Goal: Browse casually

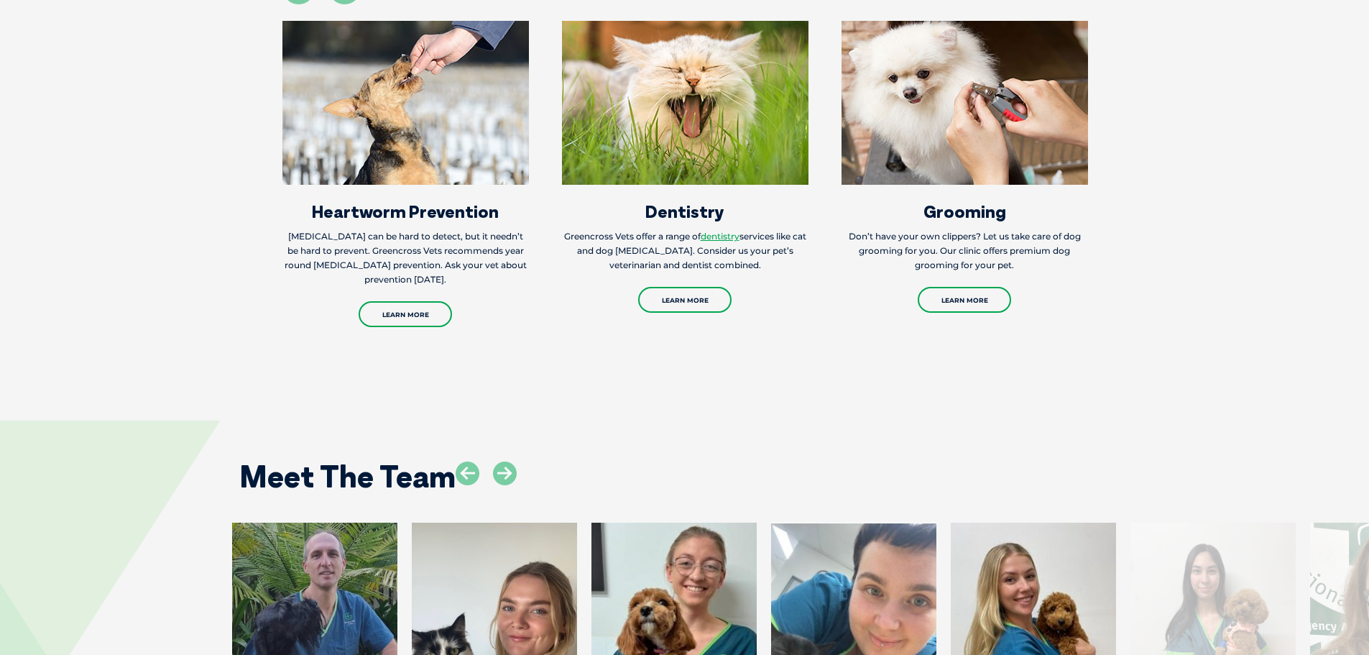
scroll to position [2731, 0]
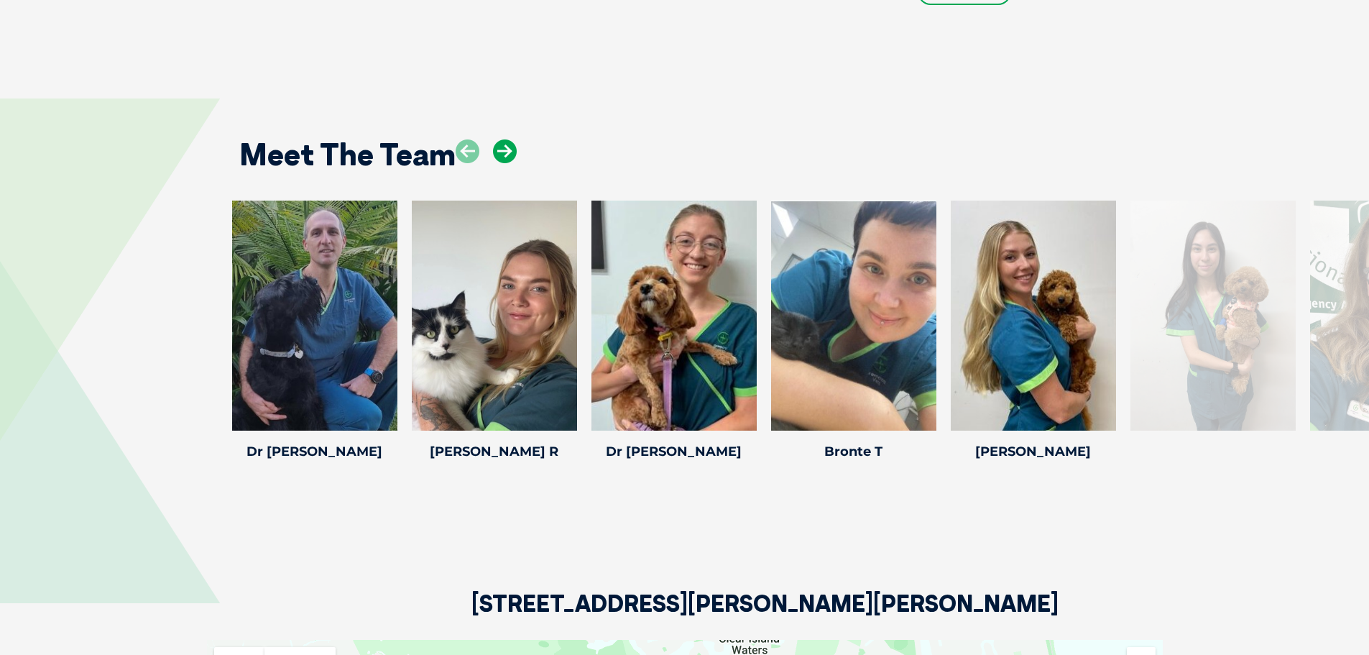
click at [500, 139] on icon at bounding box center [505, 151] width 24 height 24
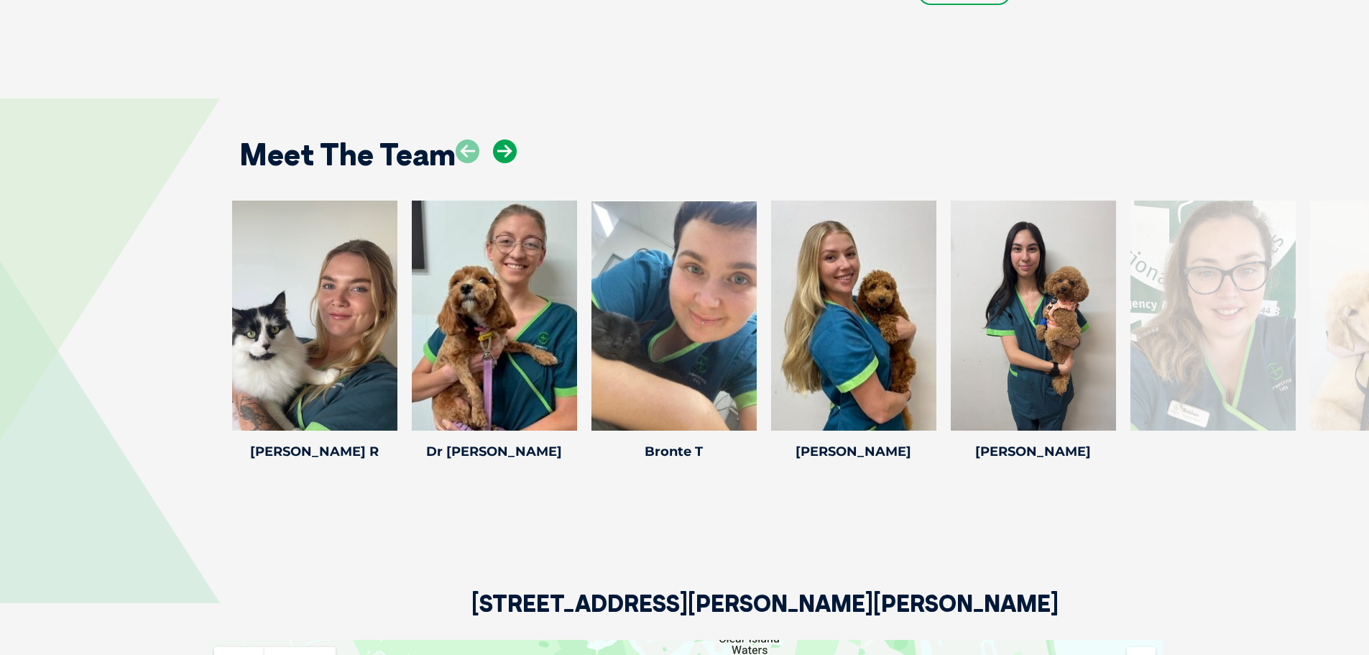
click at [500, 139] on icon at bounding box center [505, 151] width 24 height 24
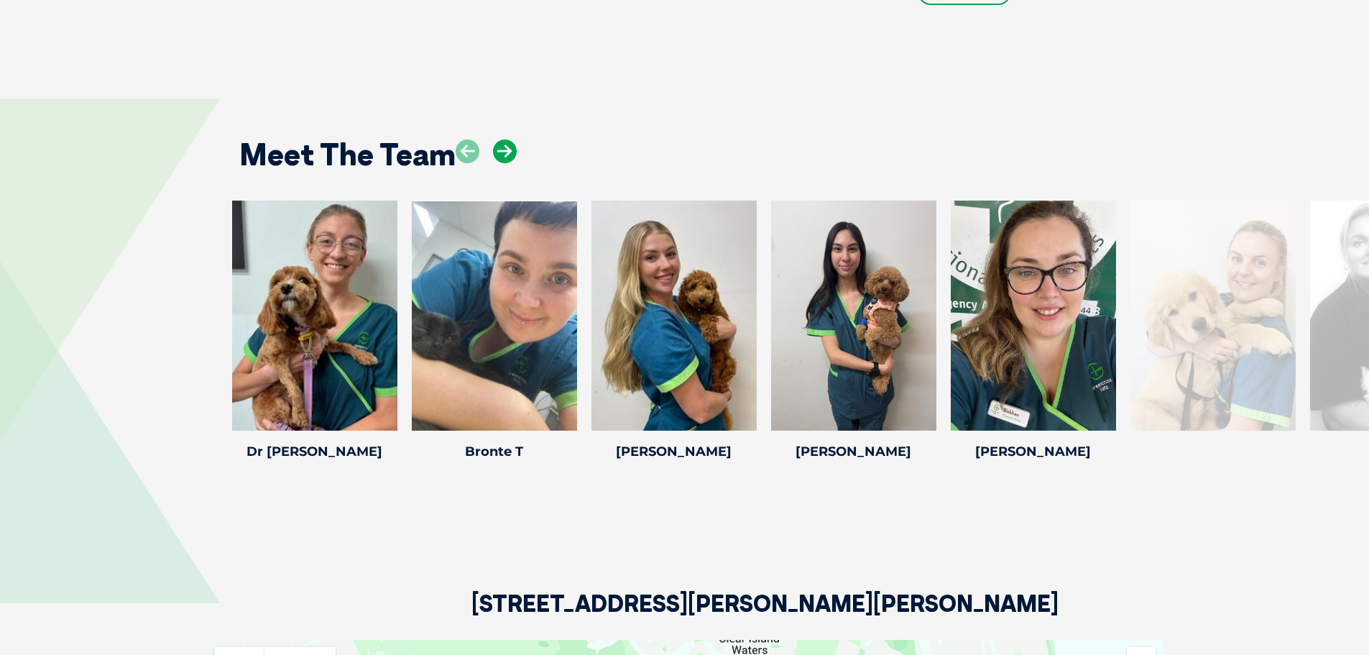
click at [500, 139] on icon at bounding box center [505, 151] width 24 height 24
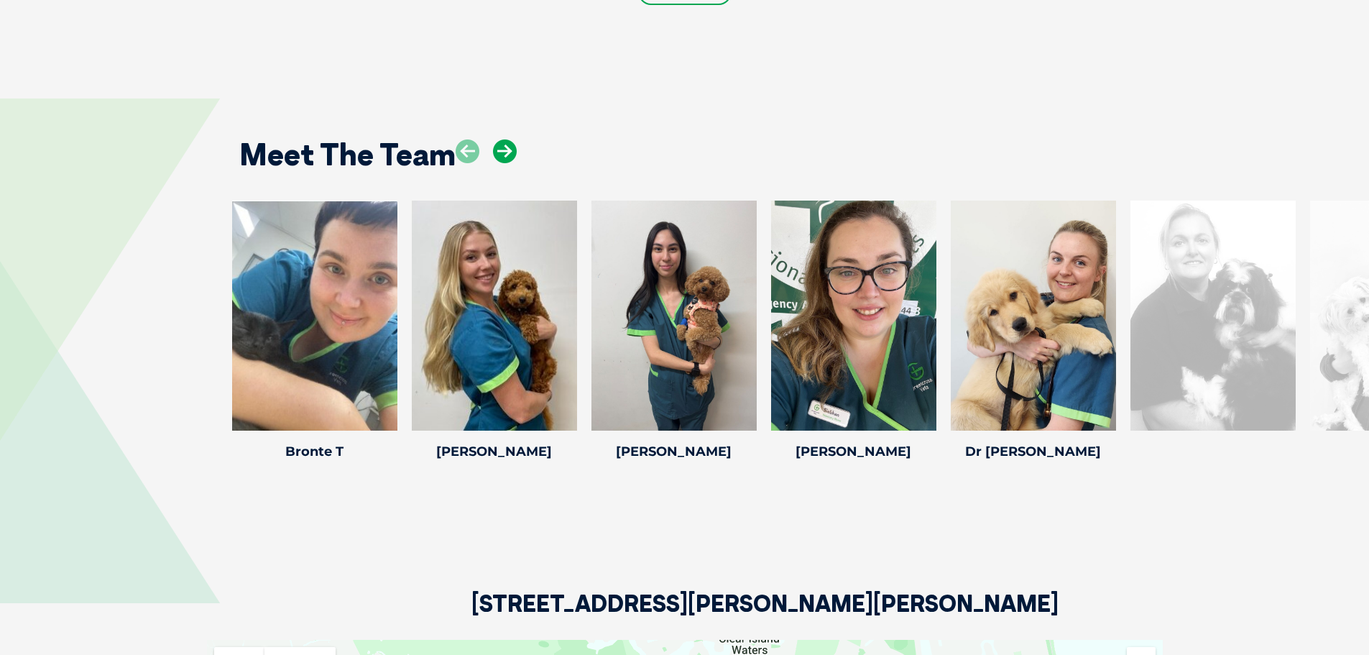
click at [500, 139] on icon at bounding box center [505, 151] width 24 height 24
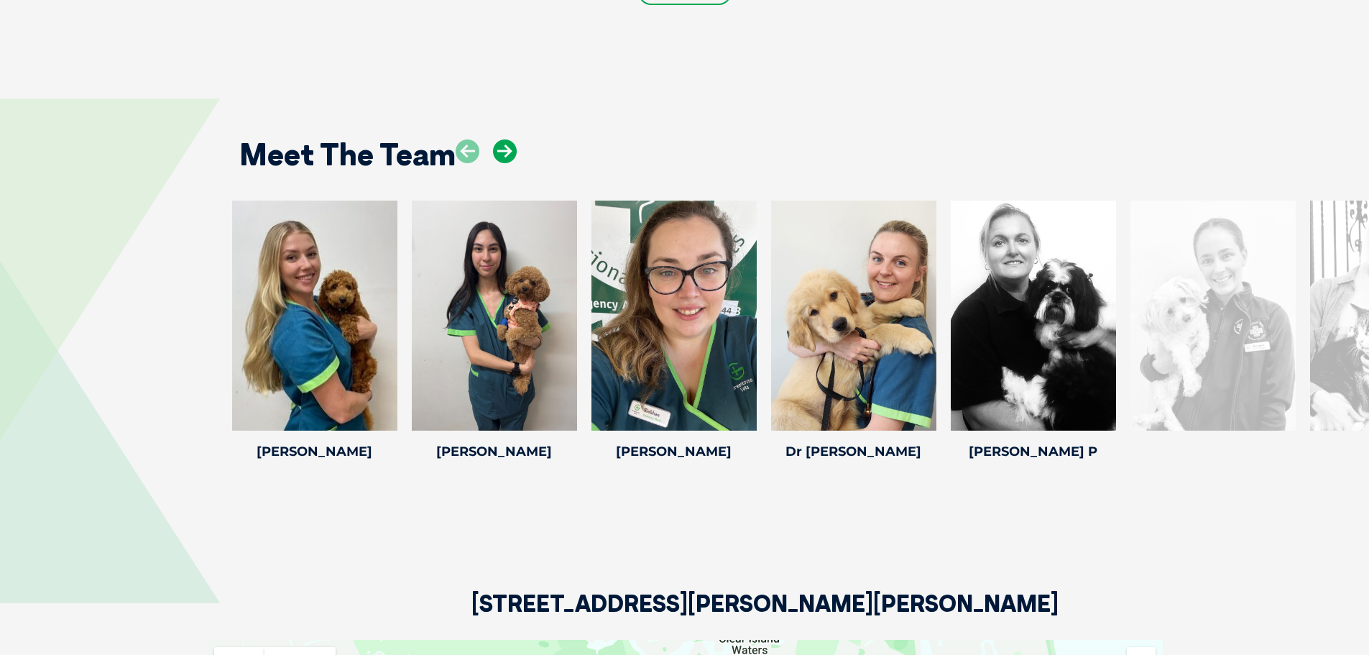
click at [500, 139] on icon at bounding box center [505, 151] width 24 height 24
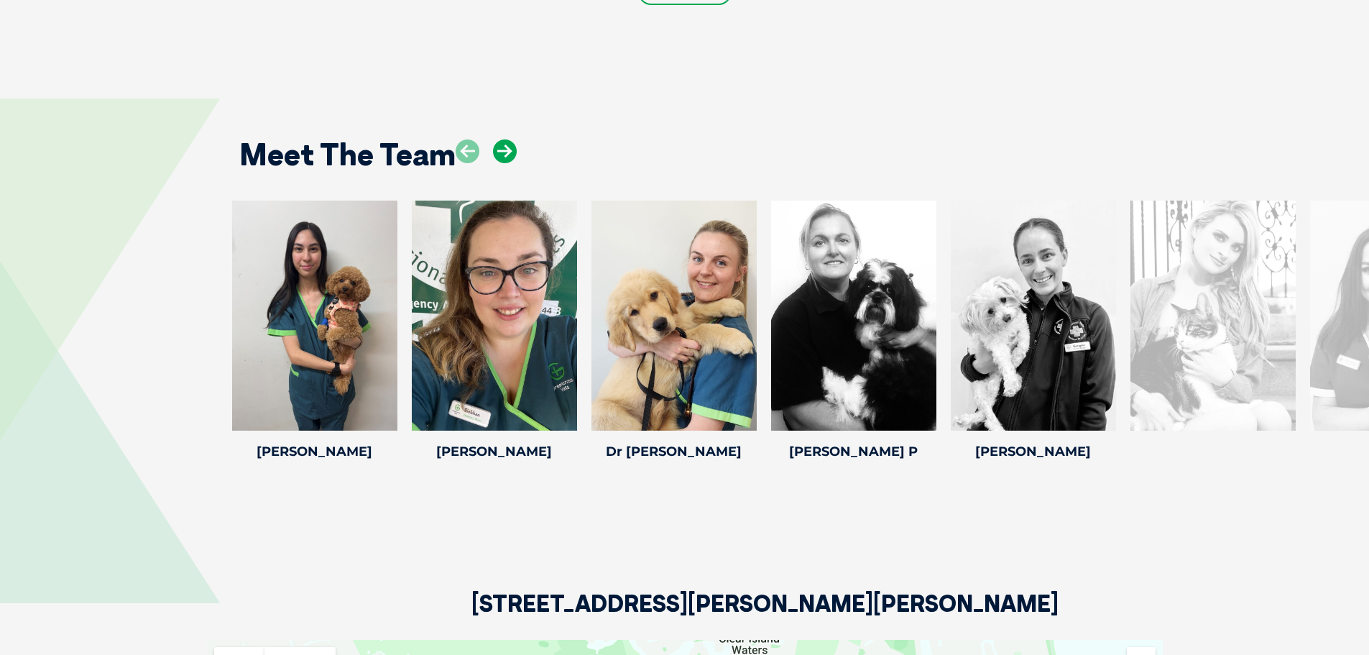
click at [500, 139] on icon at bounding box center [505, 151] width 24 height 24
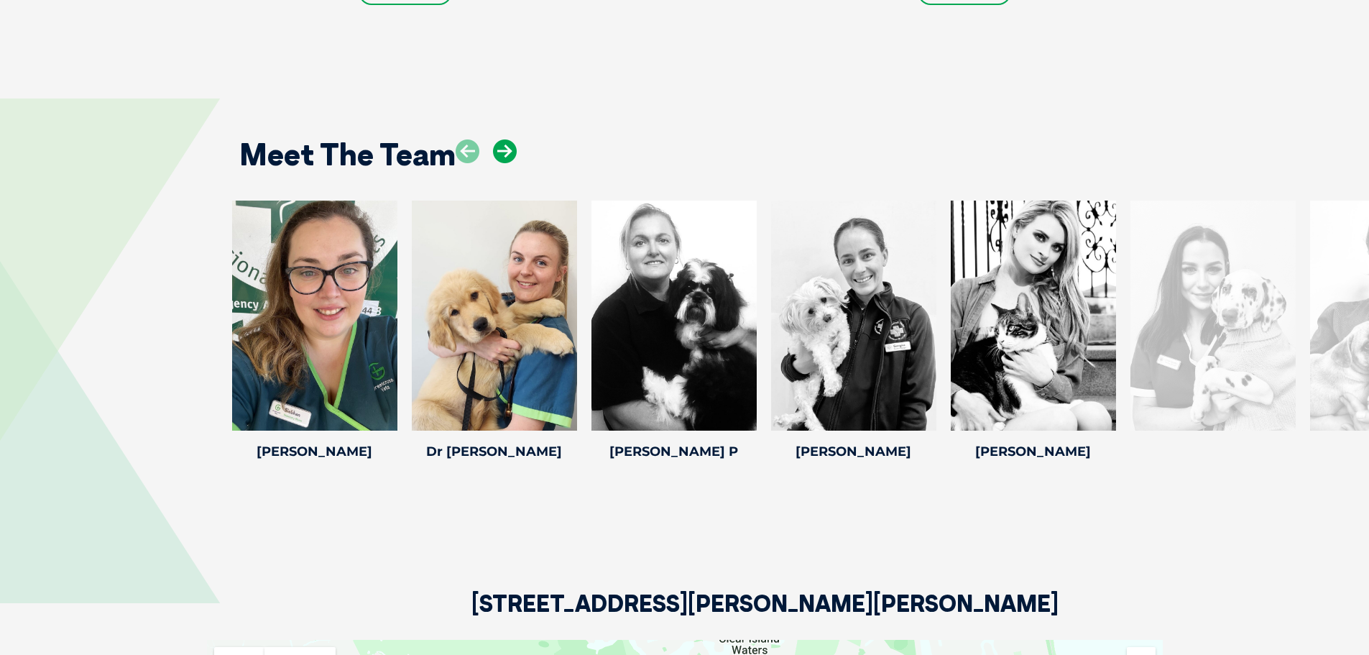
click at [500, 139] on icon at bounding box center [505, 151] width 24 height 24
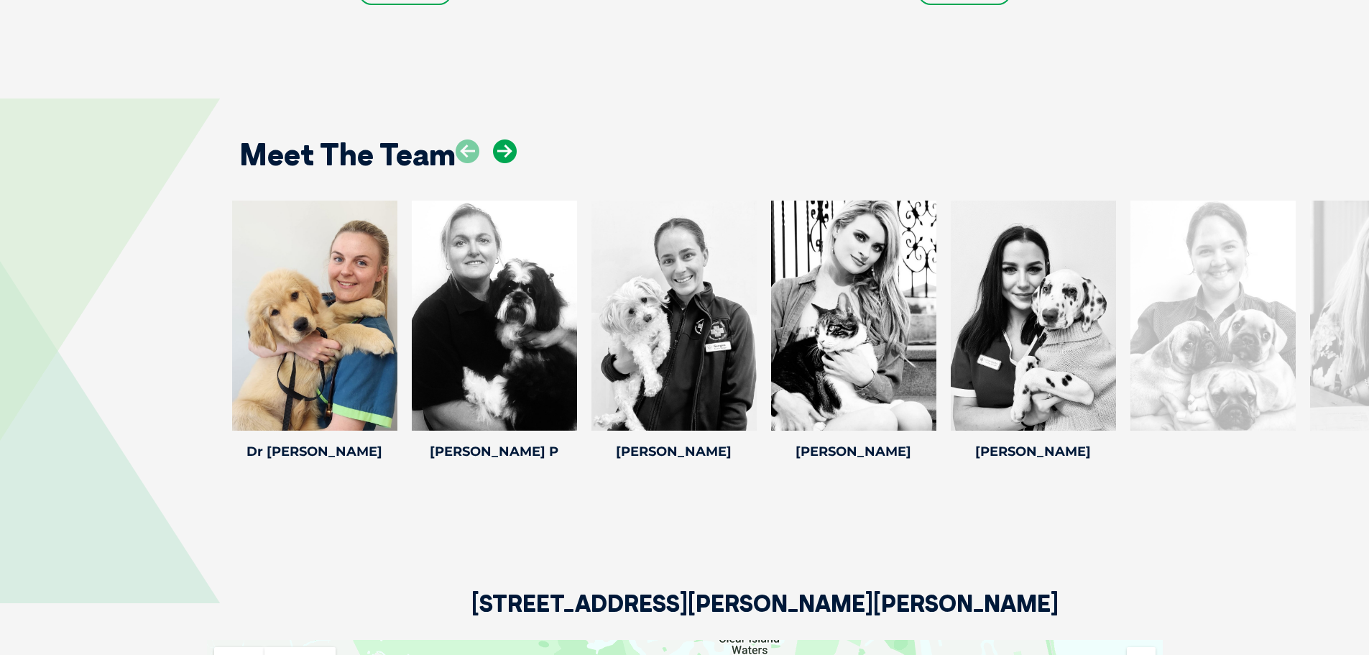
click at [500, 139] on icon at bounding box center [505, 151] width 24 height 24
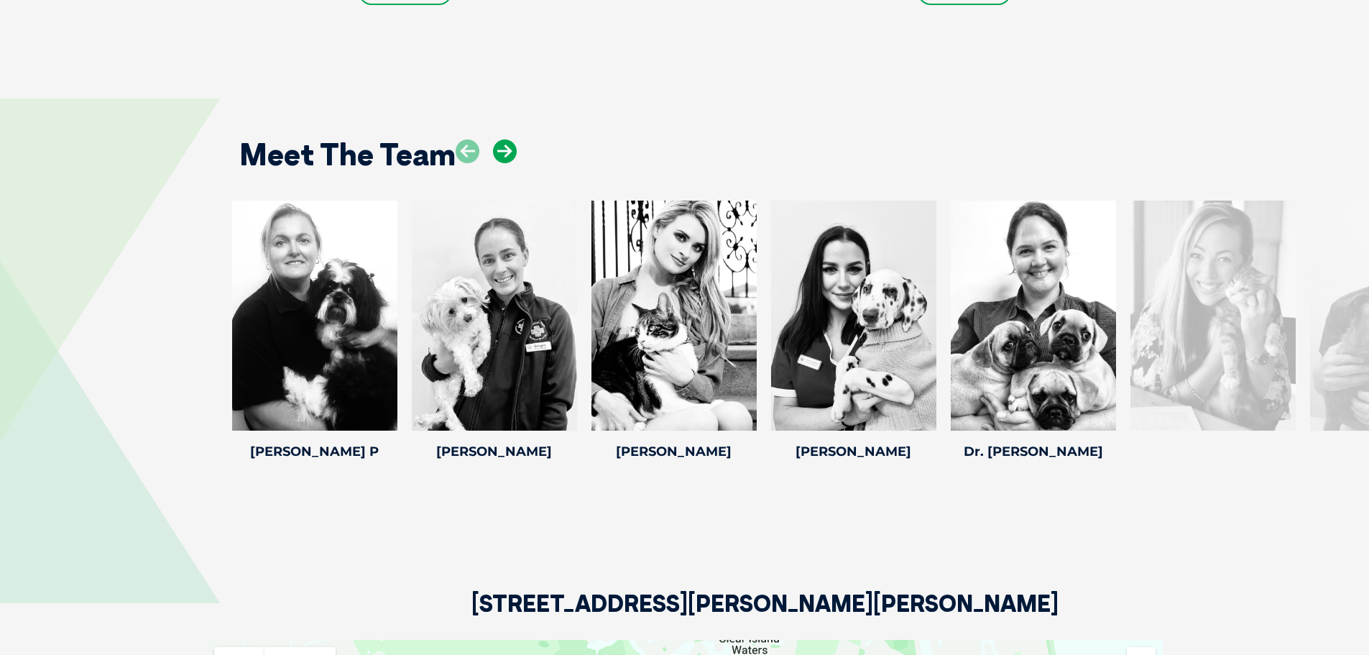
click at [500, 139] on icon at bounding box center [505, 151] width 24 height 24
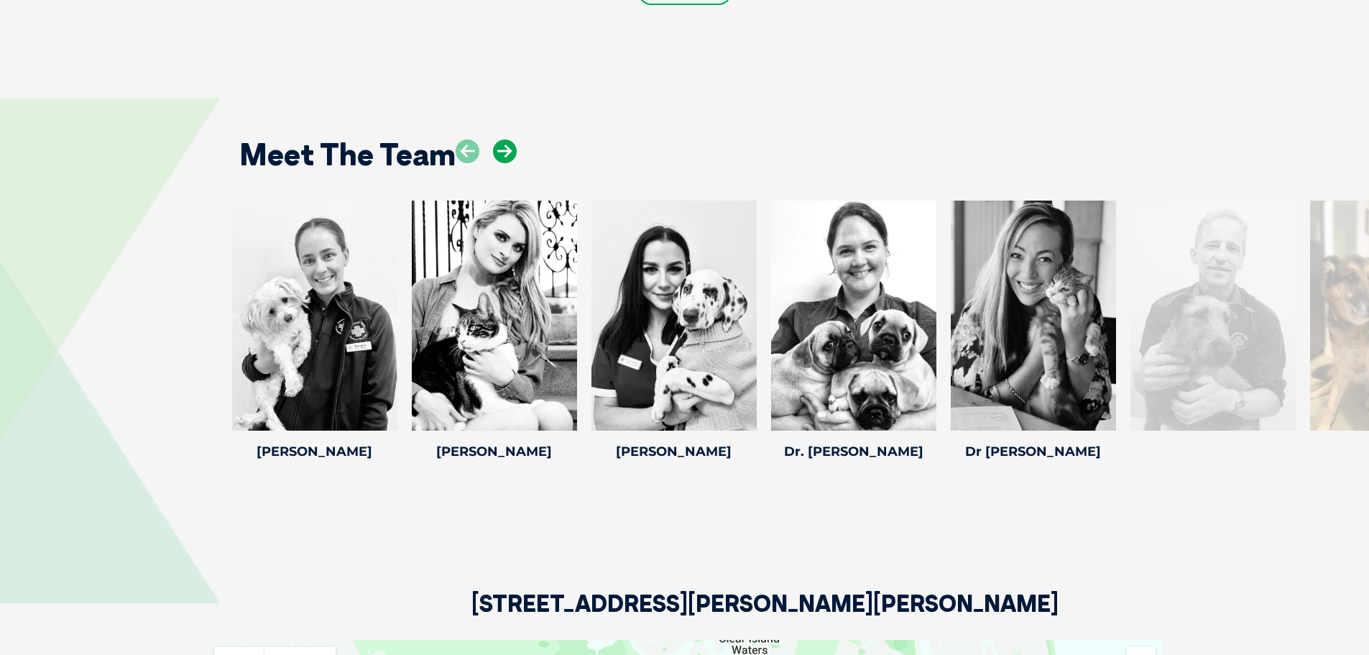
click at [500, 139] on icon at bounding box center [505, 151] width 24 height 24
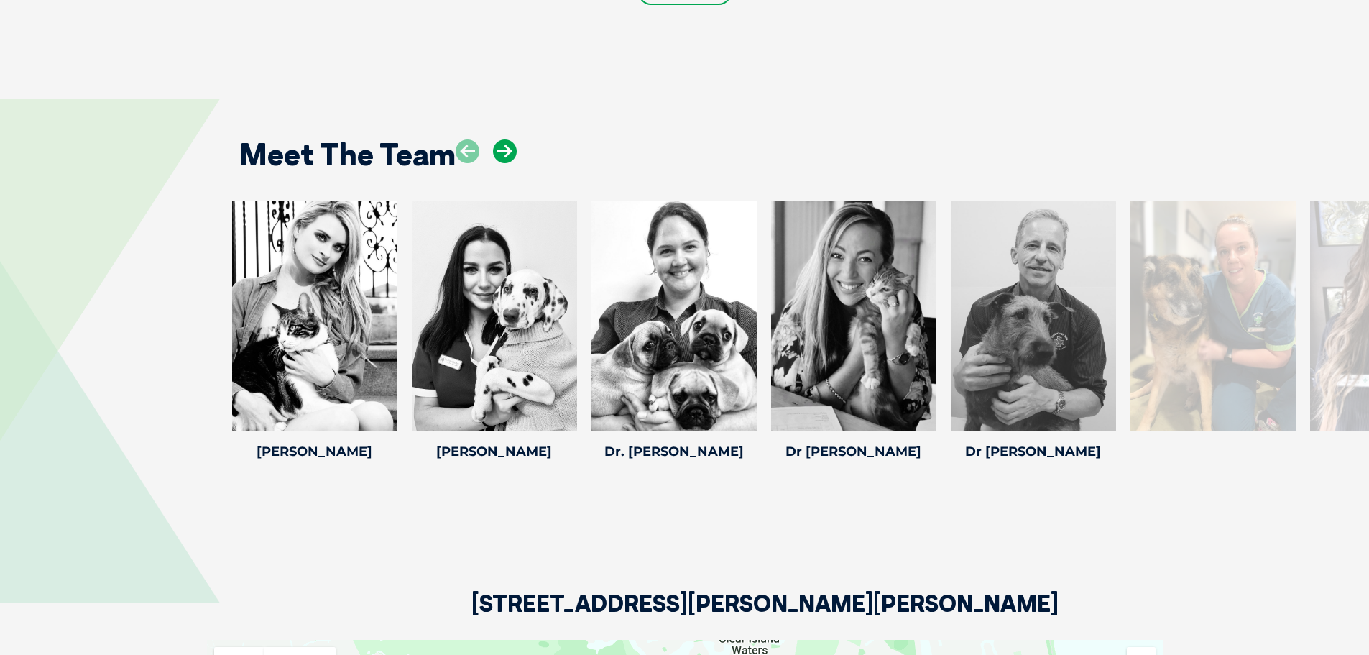
click at [500, 139] on icon at bounding box center [505, 151] width 24 height 24
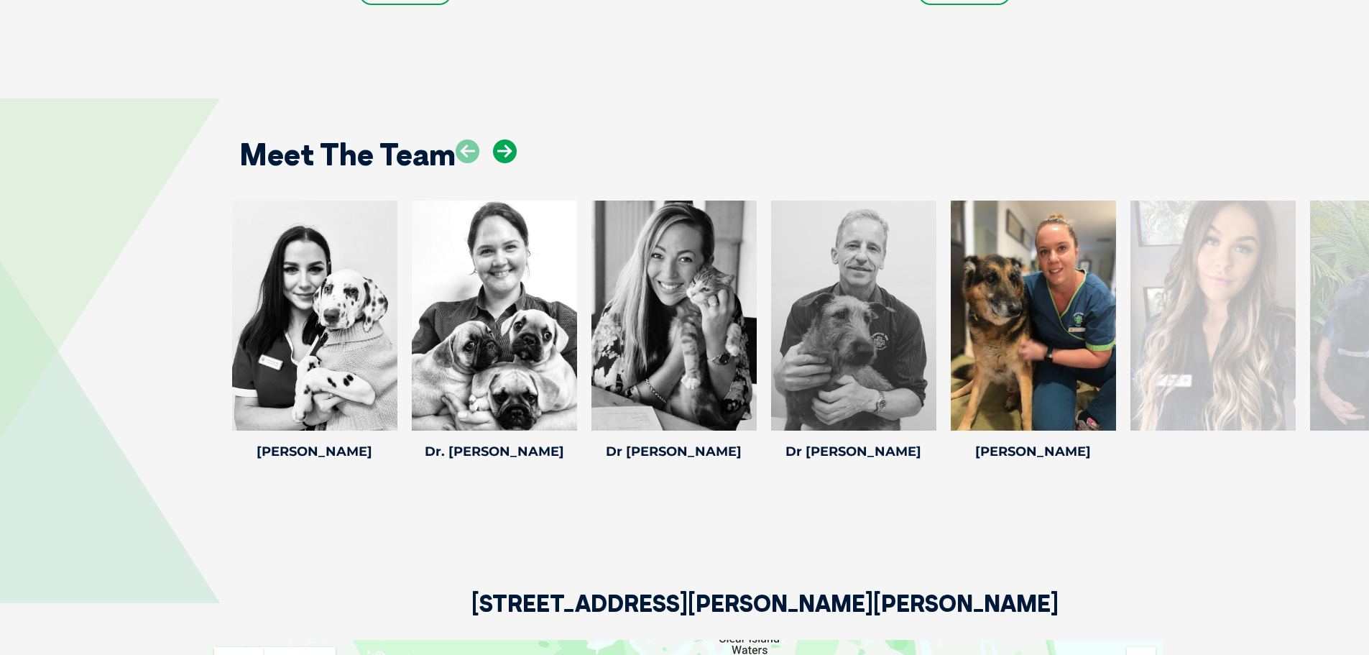
click at [500, 139] on icon at bounding box center [505, 151] width 24 height 24
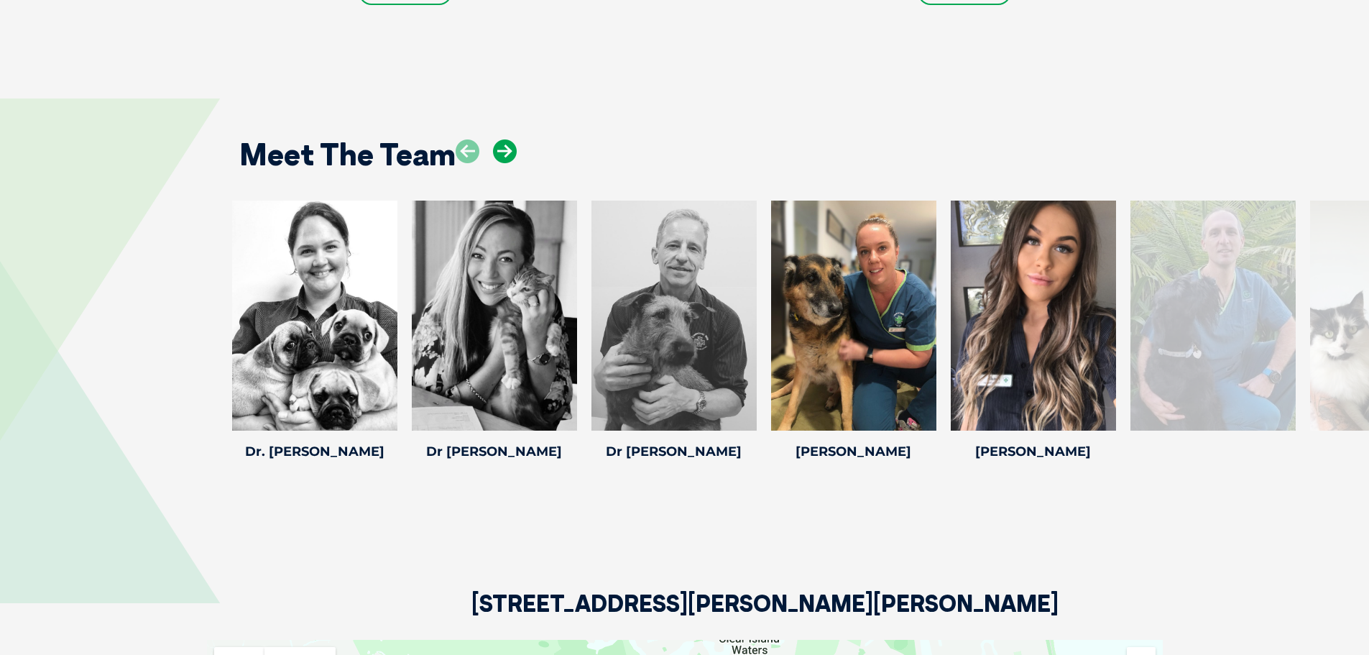
click at [500, 139] on icon at bounding box center [505, 151] width 24 height 24
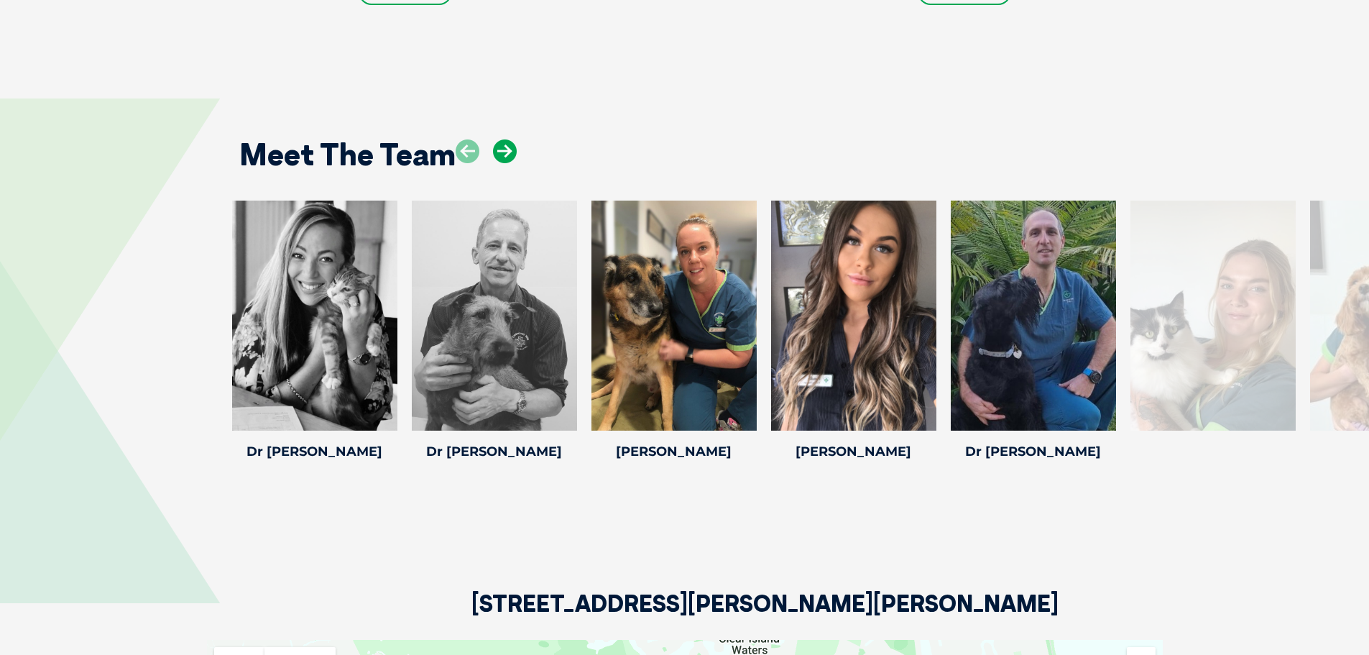
click at [500, 139] on icon at bounding box center [505, 151] width 24 height 24
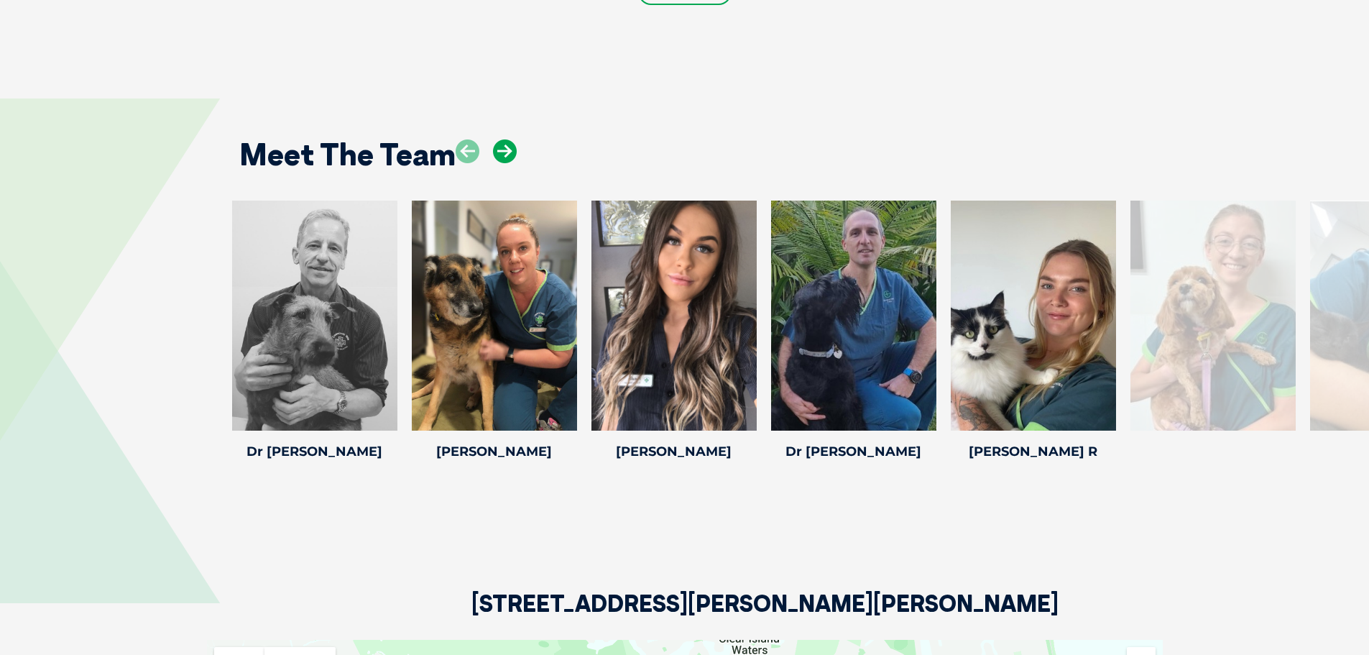
click at [500, 139] on icon at bounding box center [505, 151] width 24 height 24
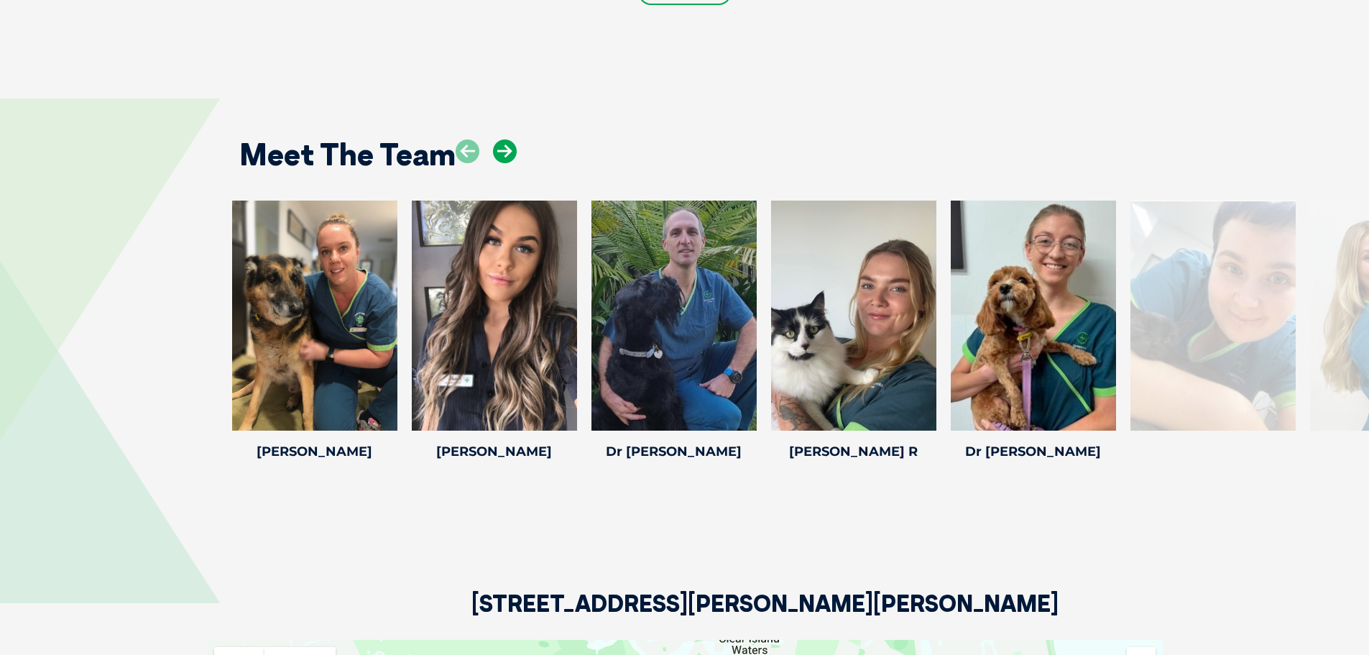
click at [500, 139] on icon at bounding box center [505, 151] width 24 height 24
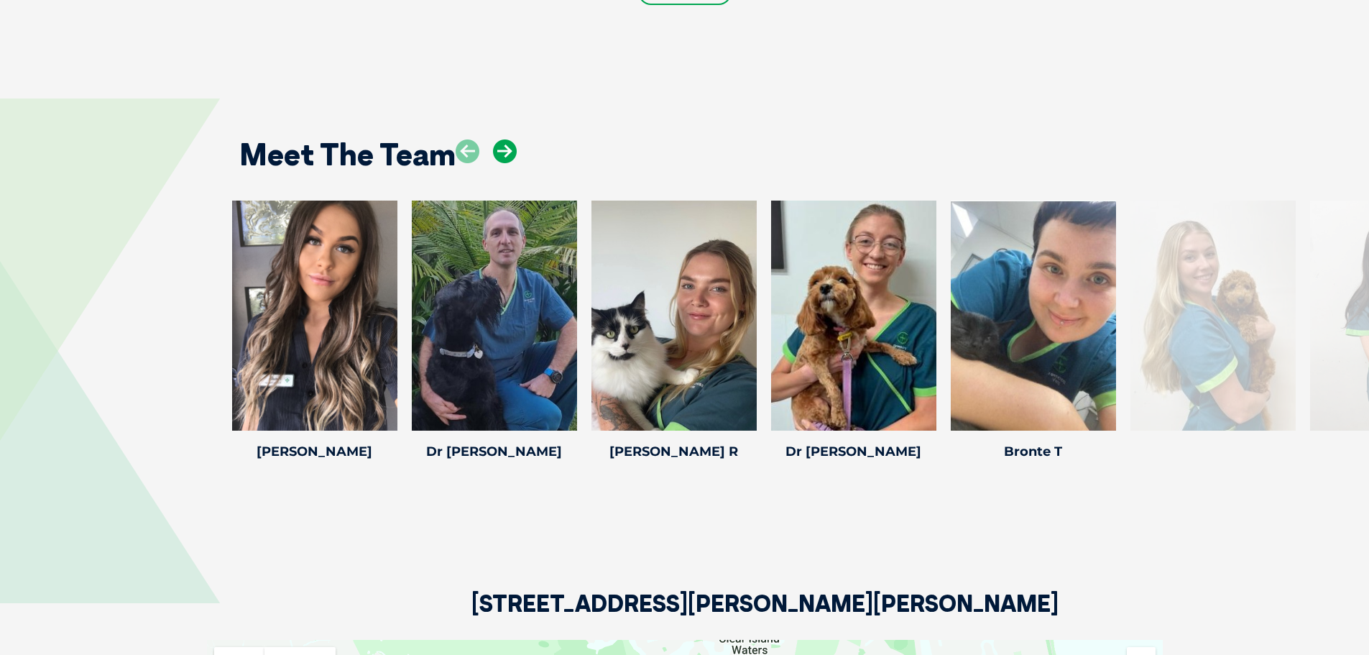
click at [500, 139] on icon at bounding box center [505, 151] width 24 height 24
